Goal: Information Seeking & Learning: Learn about a topic

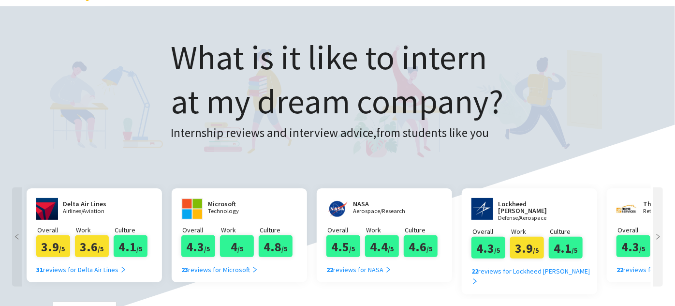
scroll to position [14, 0]
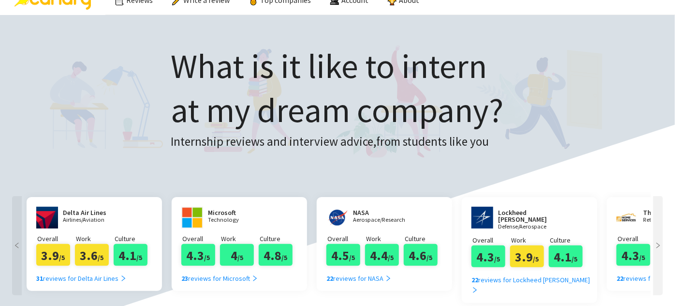
click at [191, 74] on h1 "What is it like to intern at my dream company?" at bounding box center [337, 88] width 333 height 88
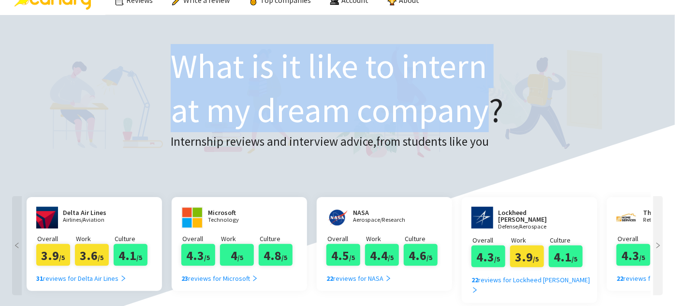
drag, startPoint x: 191, startPoint y: 74, endPoint x: 425, endPoint y: 112, distance: 236.9
click at [425, 112] on h1 "What is it like to intern at my dream company?" at bounding box center [337, 88] width 333 height 88
click at [425, 112] on span "at my dream company?" at bounding box center [337, 109] width 333 height 43
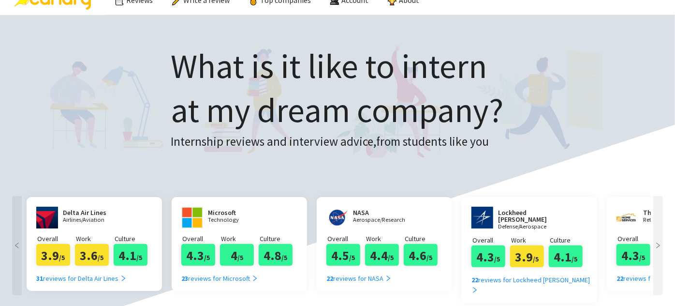
click at [140, 65] on div "What is it like to intern at my dream company? Internship reviews and interview…" at bounding box center [337, 106] width 604 height 162
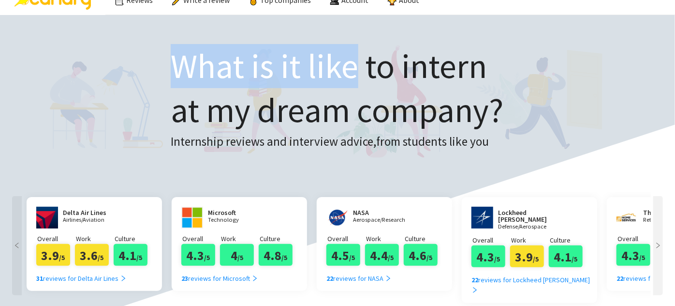
drag, startPoint x: 140, startPoint y: 65, endPoint x: 364, endPoint y: 95, distance: 225.3
click at [364, 95] on div "What is it like to intern at my dream company? Internship reviews and interview…" at bounding box center [337, 106] width 604 height 162
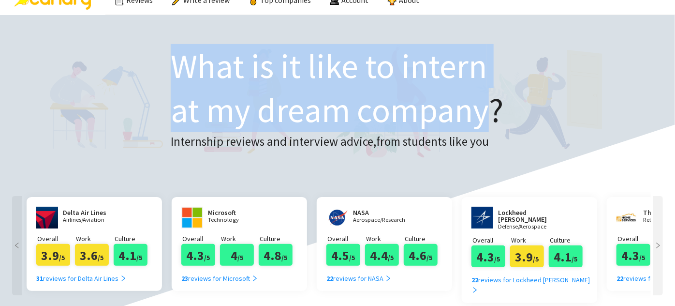
click at [364, 95] on span "at my dream company?" at bounding box center [337, 109] width 333 height 43
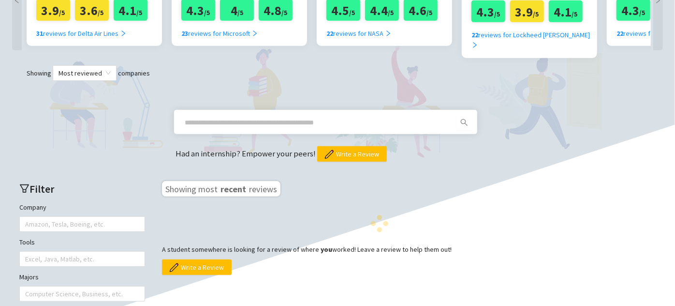
scroll to position [259, 0]
click at [204, 147] on span "Had an internship? Empower your peers!" at bounding box center [246, 152] width 142 height 11
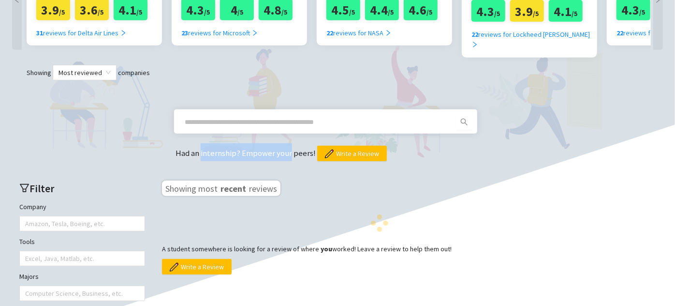
drag, startPoint x: 204, startPoint y: 136, endPoint x: 286, endPoint y: 133, distance: 82.7
click at [286, 143] on div "Had an internship? Empower your peers! Write a Review" at bounding box center [340, 152] width 331 height 18
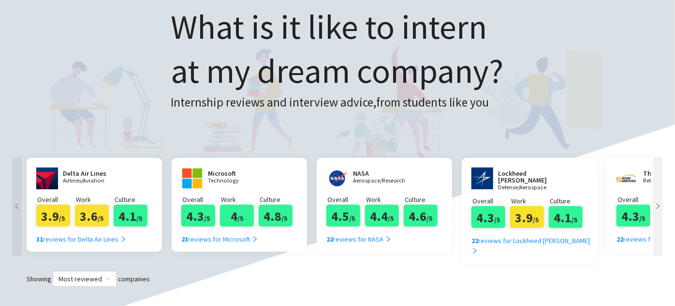
scroll to position [0, 0]
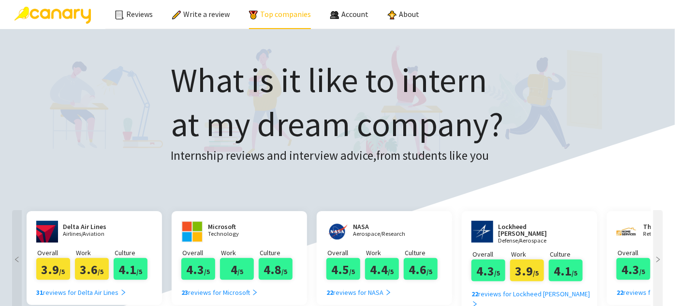
click at [286, 19] on link "Top companies" at bounding box center [280, 14] width 62 height 10
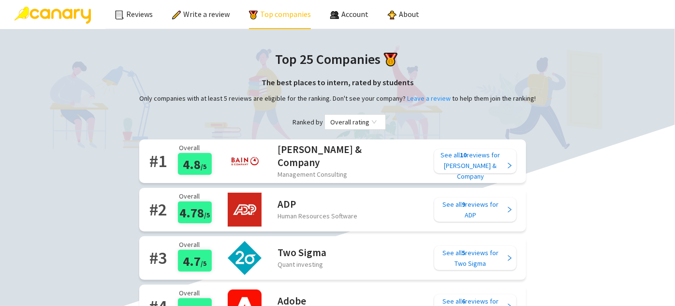
click at [291, 156] on h2 "[PERSON_NAME] & Company" at bounding box center [325, 156] width 97 height 26
